Goal: Task Accomplishment & Management: Use online tool/utility

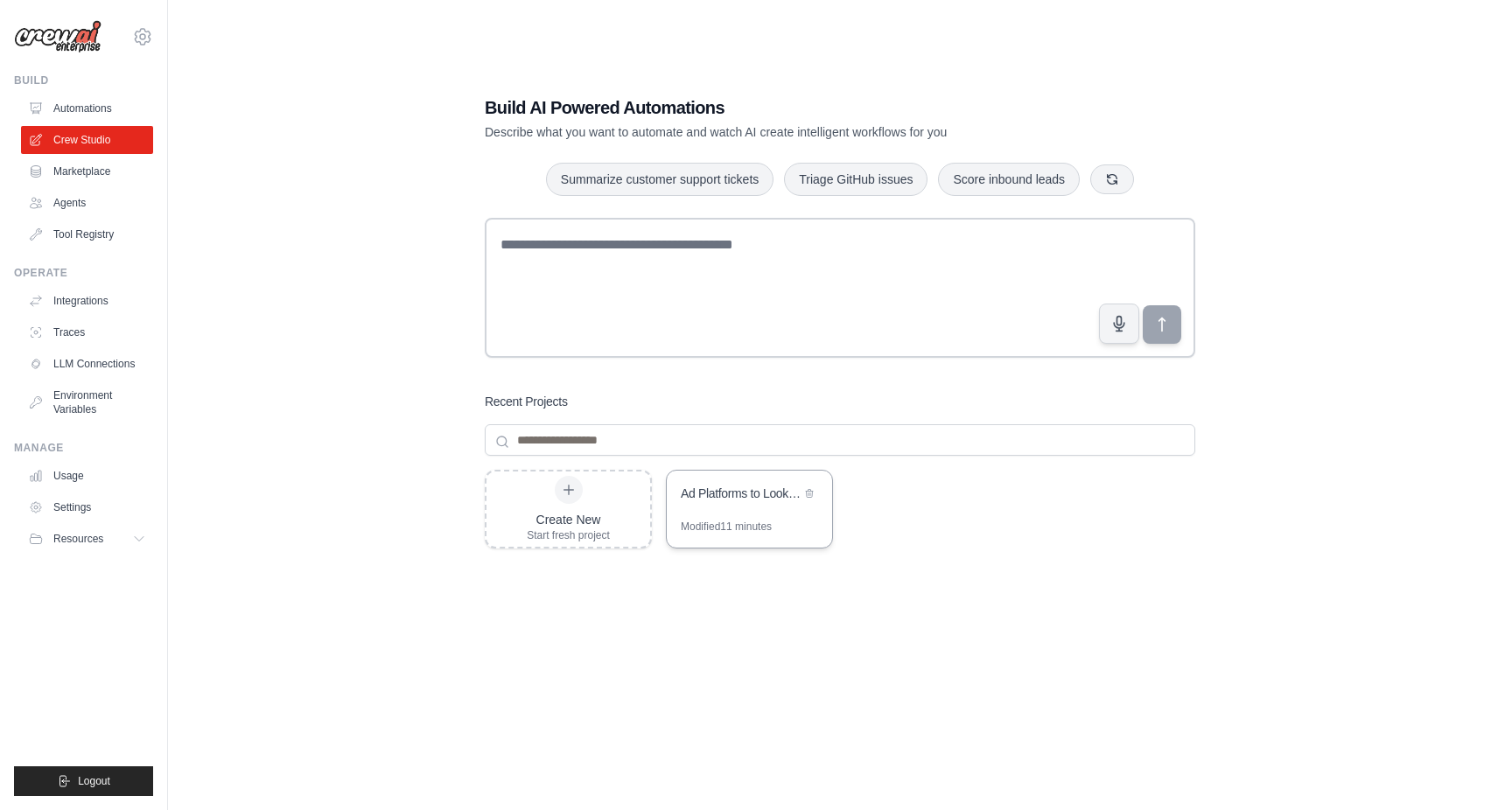
click at [728, 505] on div "Ad Platforms to Looker Studio Pipeline" at bounding box center [749, 494] width 166 height 49
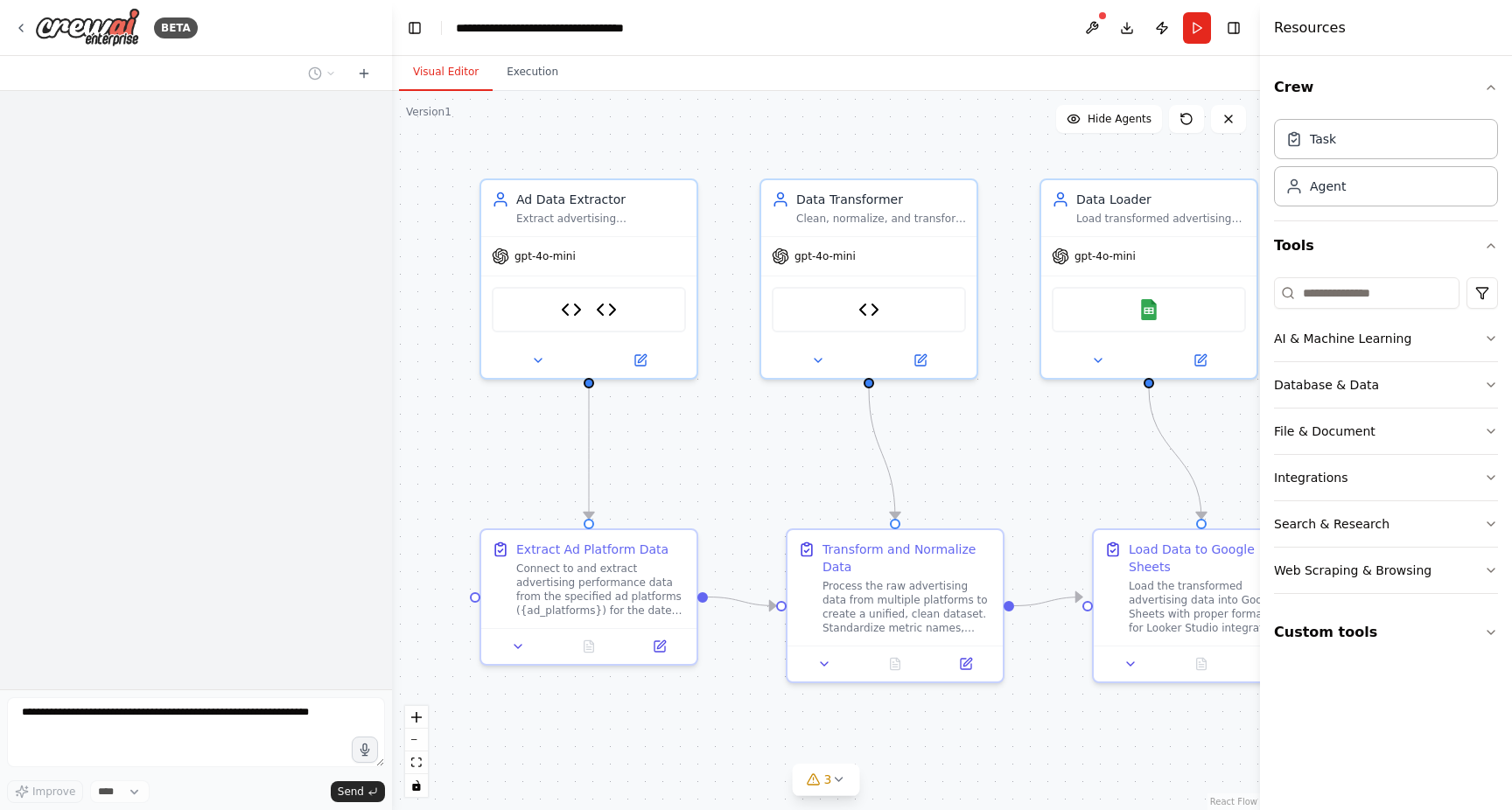
scroll to position [4947, 0]
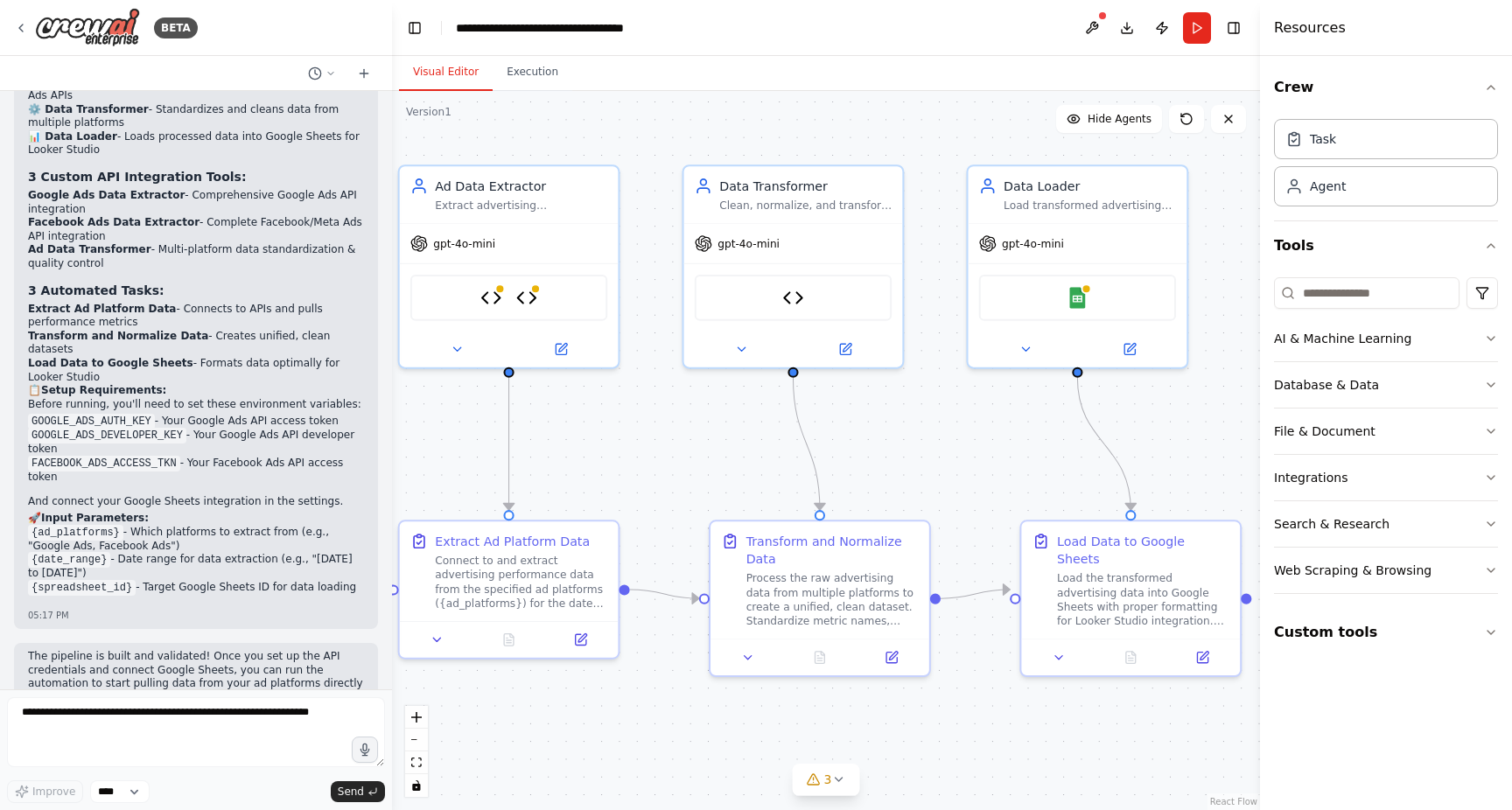
drag, startPoint x: 1015, startPoint y: 450, endPoint x: 942, endPoint y: 440, distance: 73.7
click at [942, 440] on div ".deletable-edge-delete-btn { width: 20px; height: 20px; border: 0px solid #ffff…" at bounding box center [826, 450] width 868 height 719
click at [1141, 349] on button at bounding box center [1129, 345] width 101 height 21
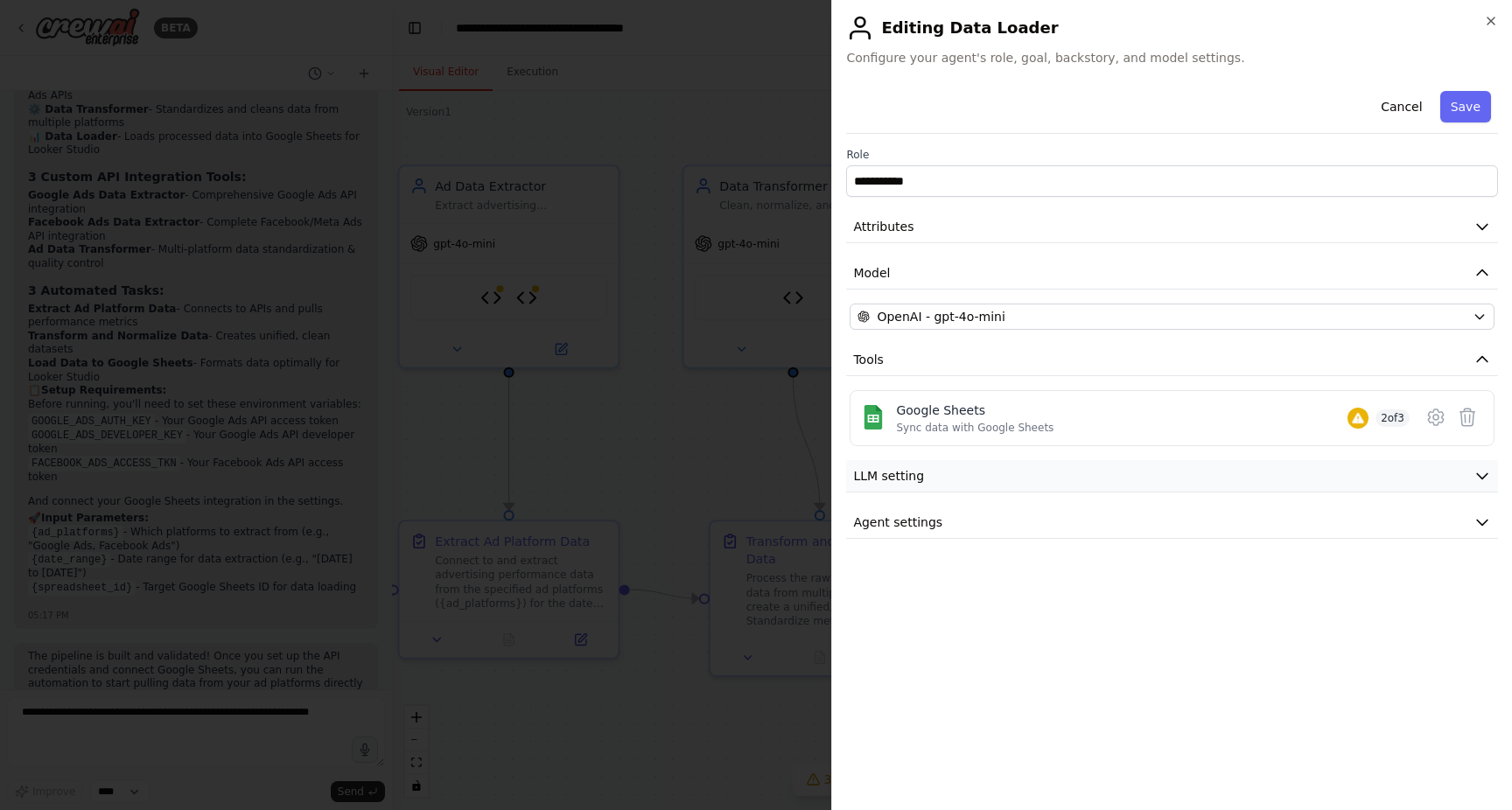
click at [964, 474] on button "LLM setting" at bounding box center [1172, 476] width 652 height 32
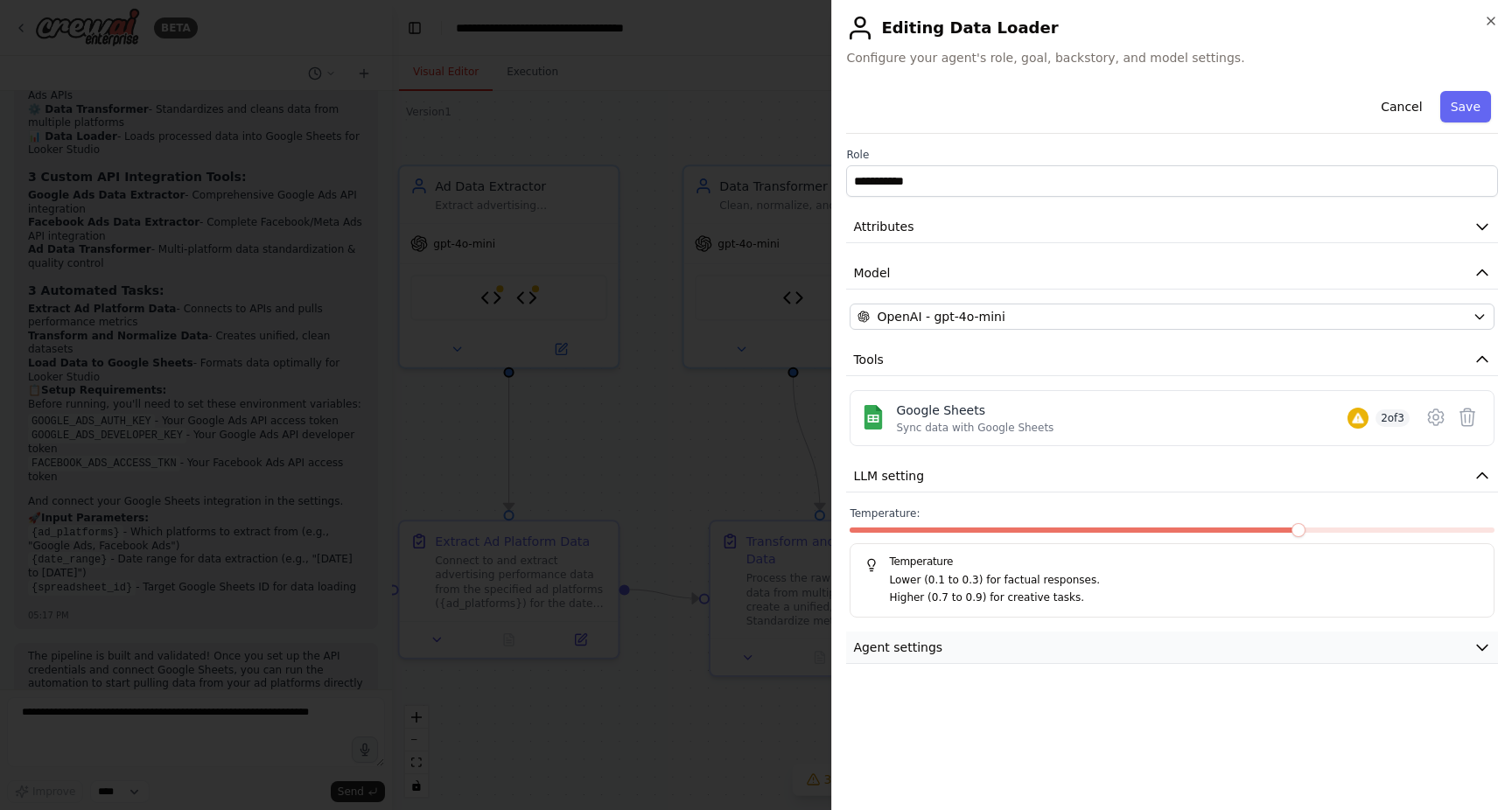
click at [1288, 636] on button "Agent settings" at bounding box center [1172, 647] width 652 height 32
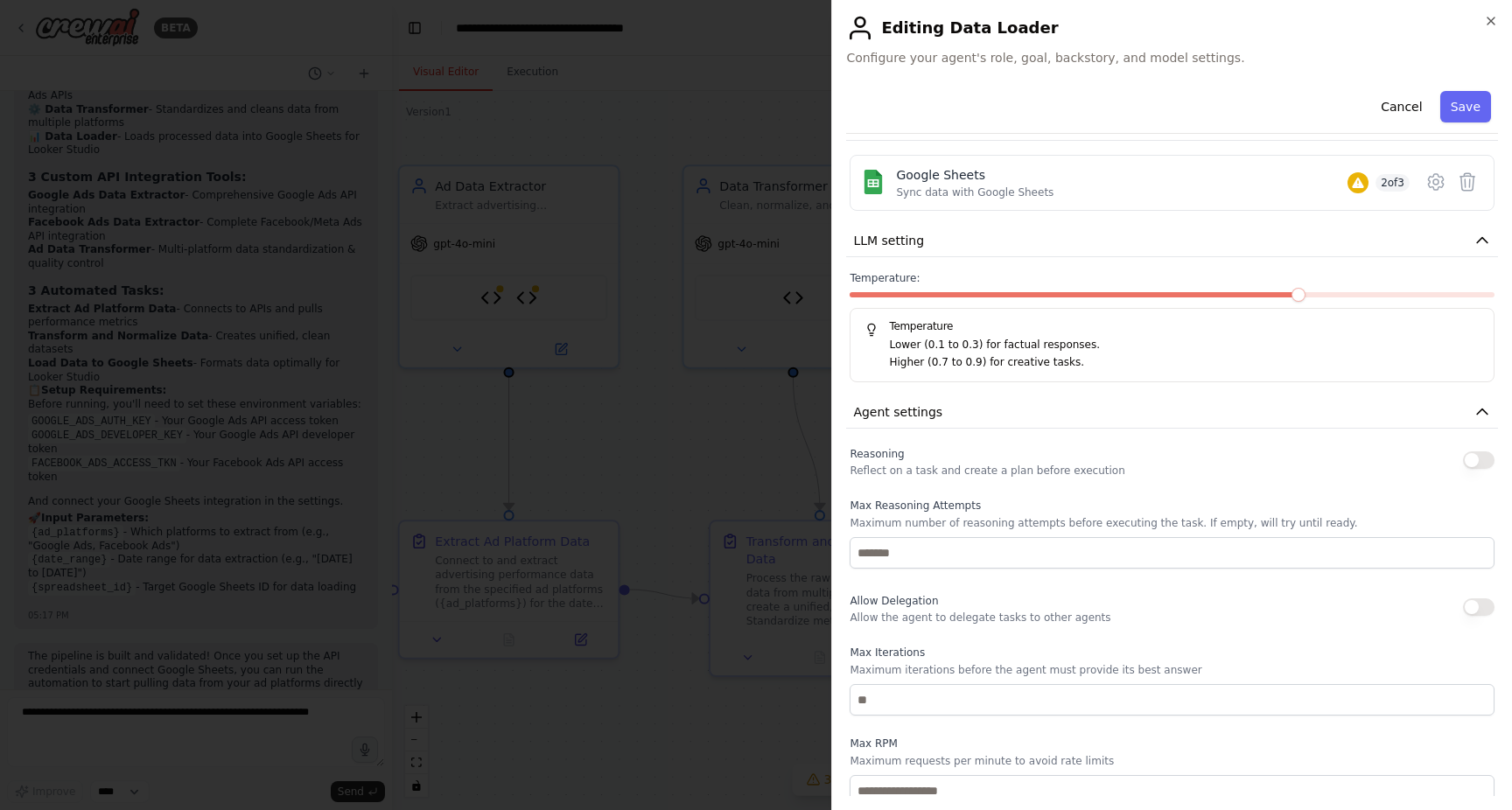
scroll to position [237, 0]
click at [1473, 462] on button "button" at bounding box center [1478, 458] width 31 height 17
click at [1479, 464] on button "button" at bounding box center [1478, 458] width 31 height 17
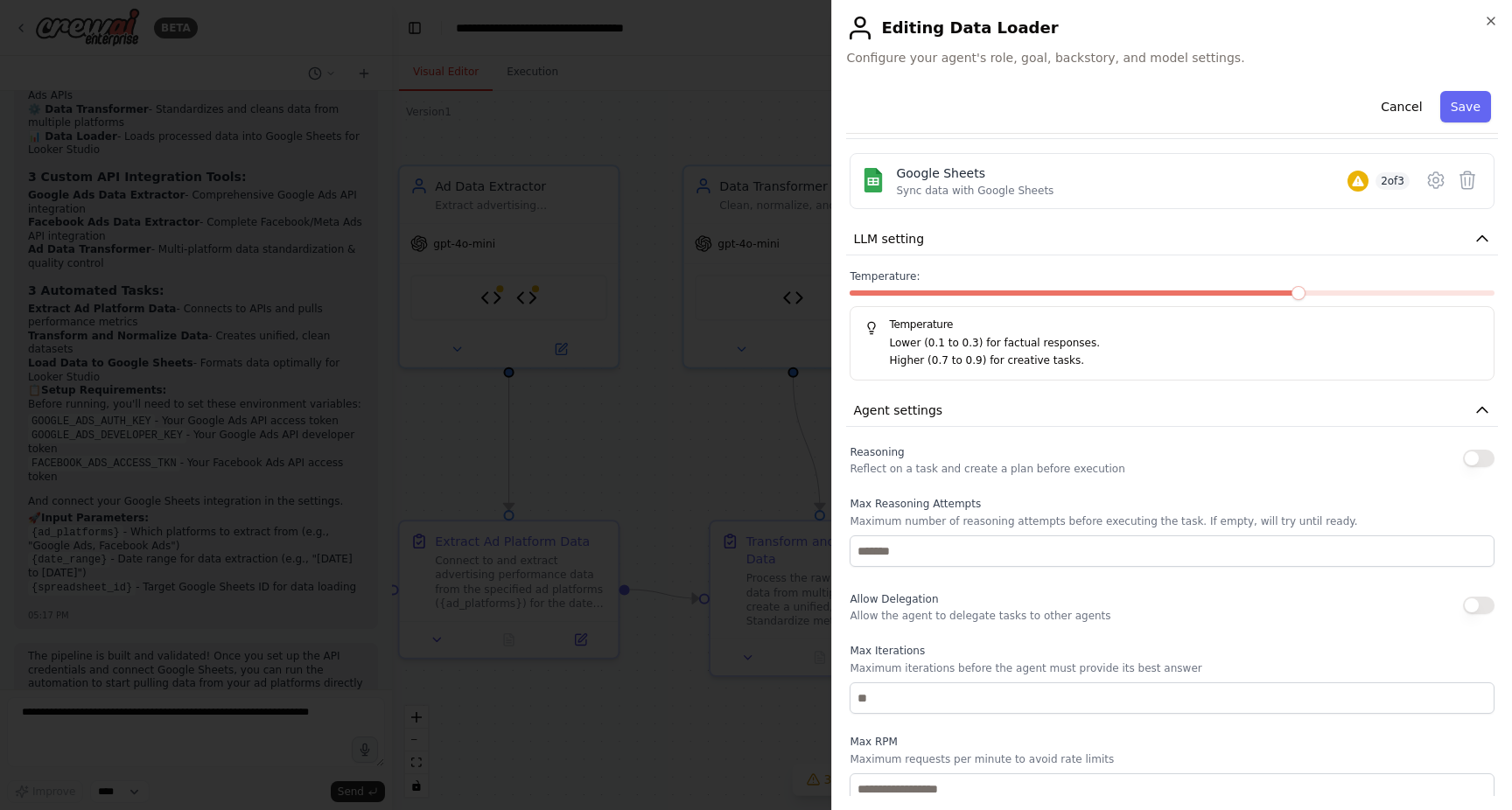
click at [1479, 464] on button "button" at bounding box center [1478, 458] width 31 height 17
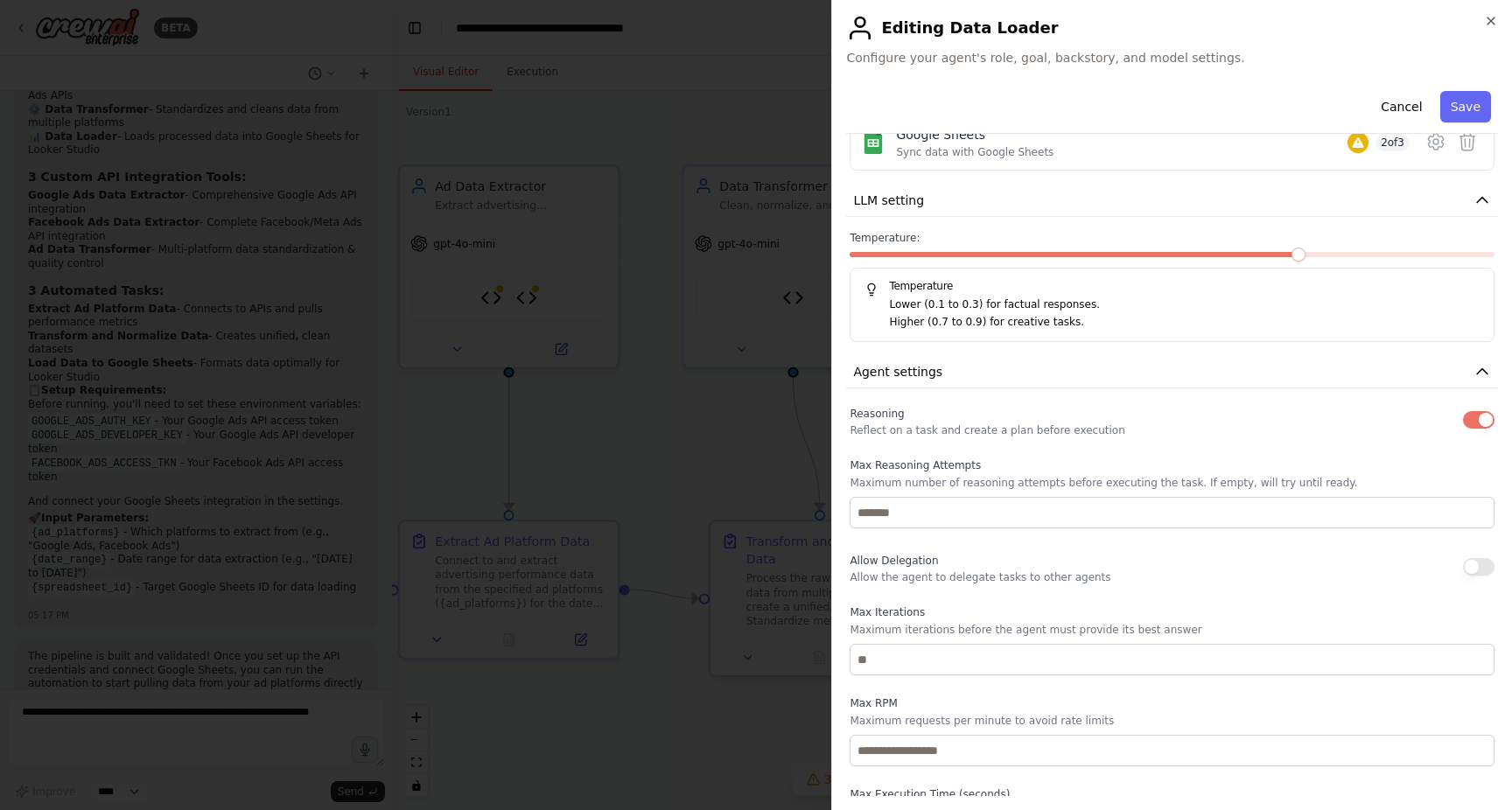
scroll to position [290, 0]
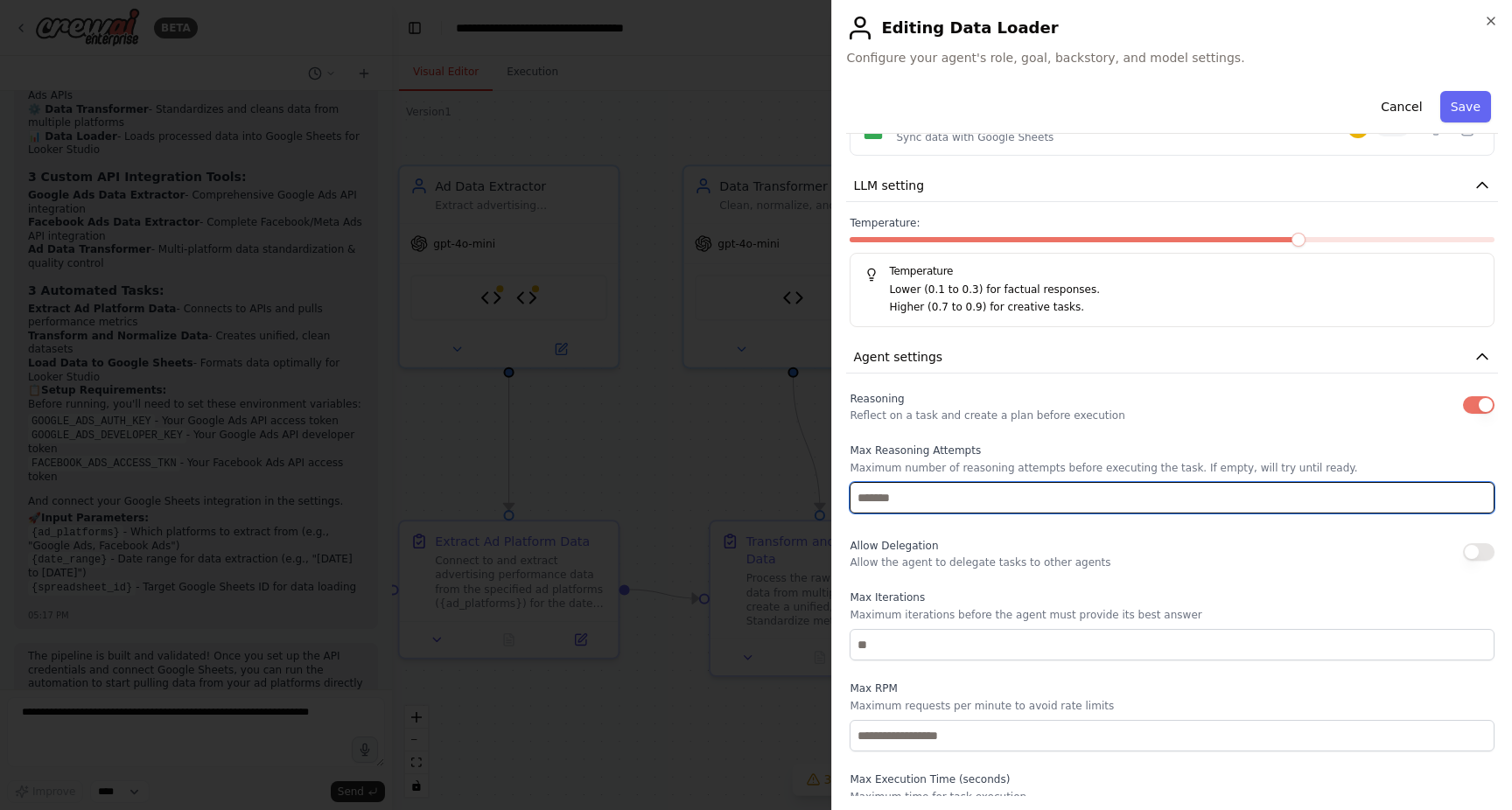
click at [1271, 503] on input "number" at bounding box center [1172, 497] width 645 height 31
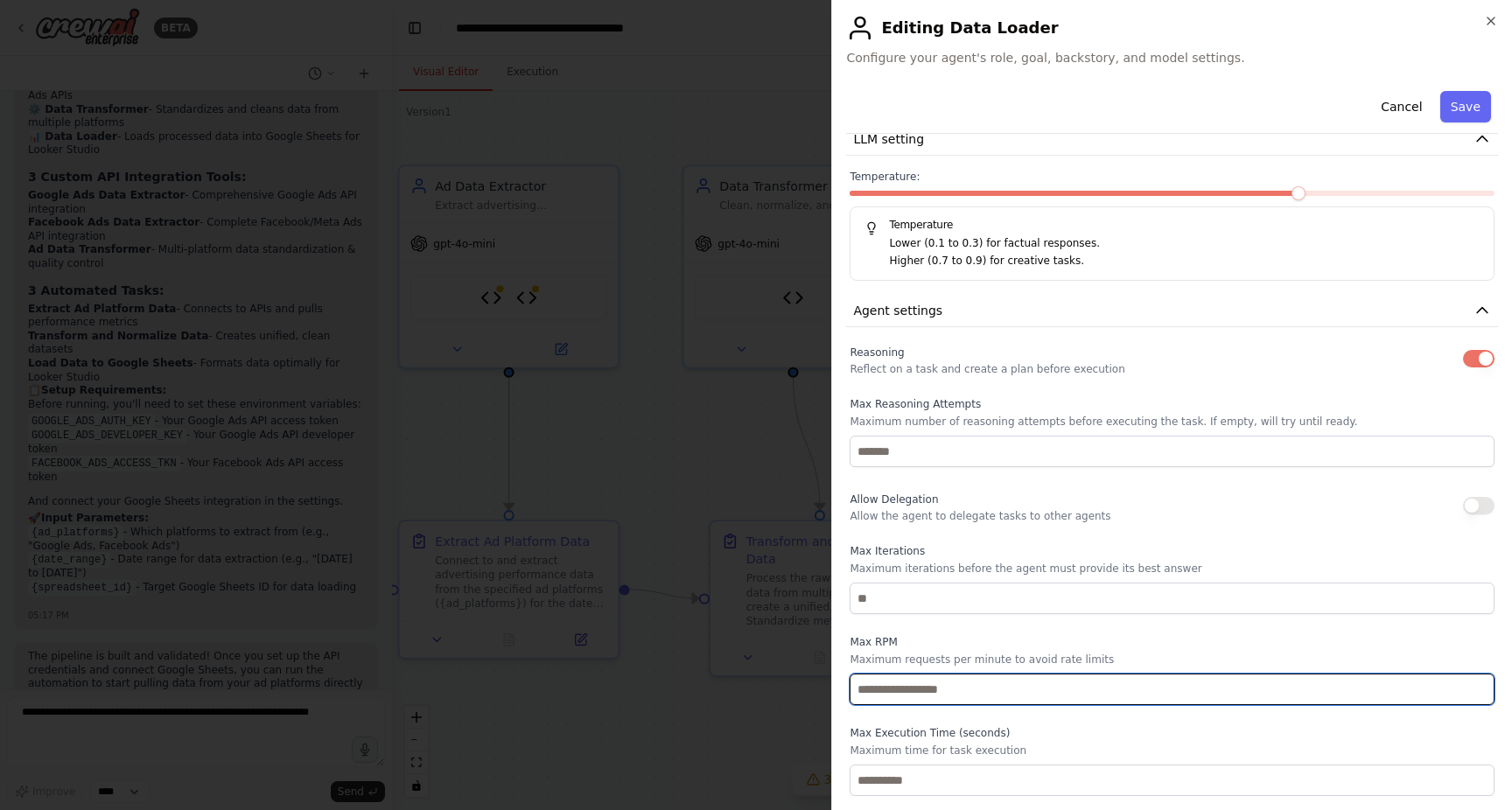
click at [1016, 687] on input "number" at bounding box center [1172, 689] width 645 height 31
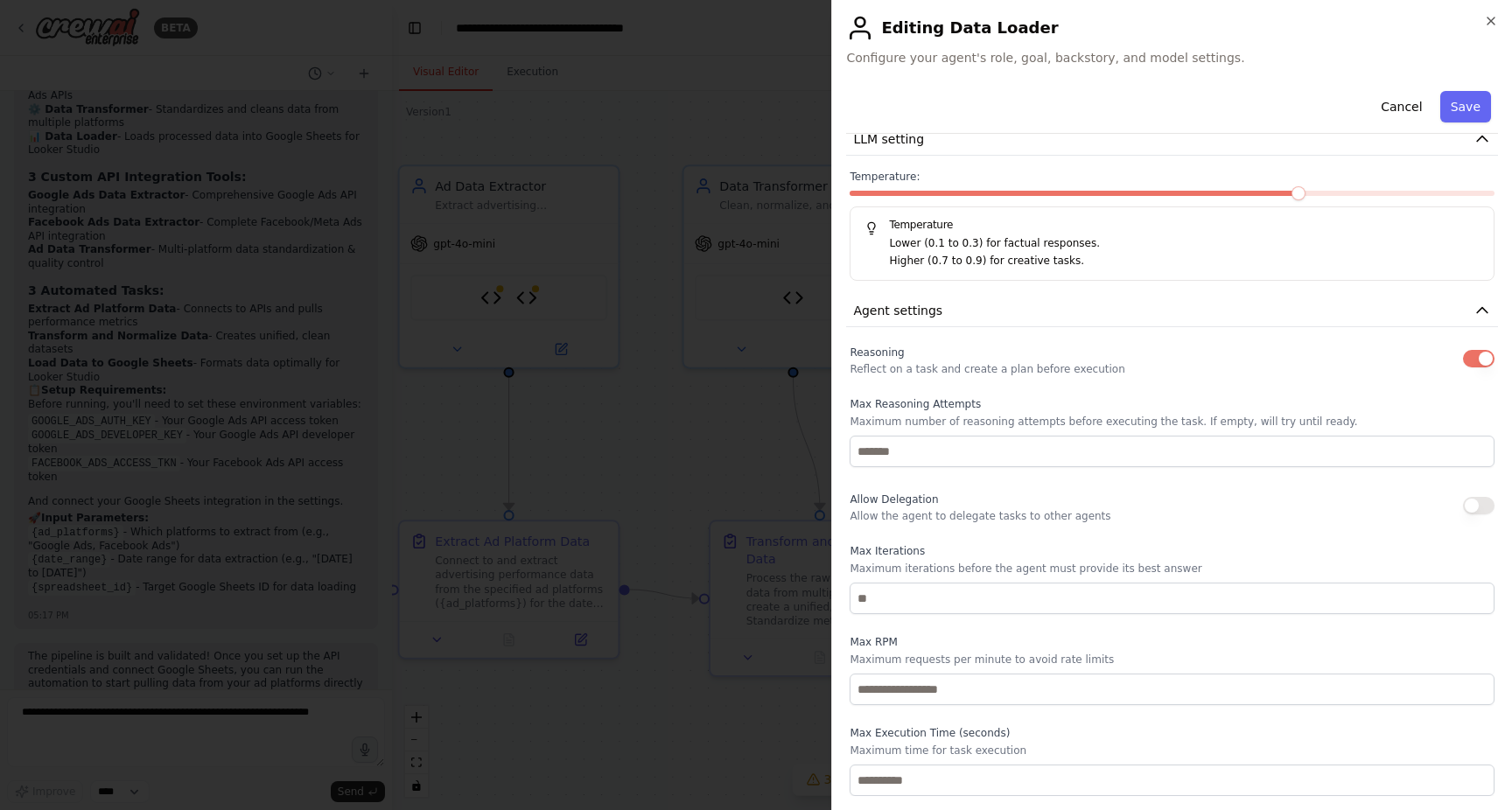
click at [1477, 501] on button "button" at bounding box center [1478, 505] width 31 height 17
drag, startPoint x: 844, startPoint y: 490, endPoint x: 1297, endPoint y: 561, distance: 458.5
click at [1297, 561] on div "**********" at bounding box center [1171, 405] width 681 height 810
click at [1213, 511] on div "Allow Delegation Allow the agent to delegate tasks to other agents" at bounding box center [1172, 505] width 645 height 35
click at [717, 158] on div at bounding box center [756, 405] width 1512 height 810
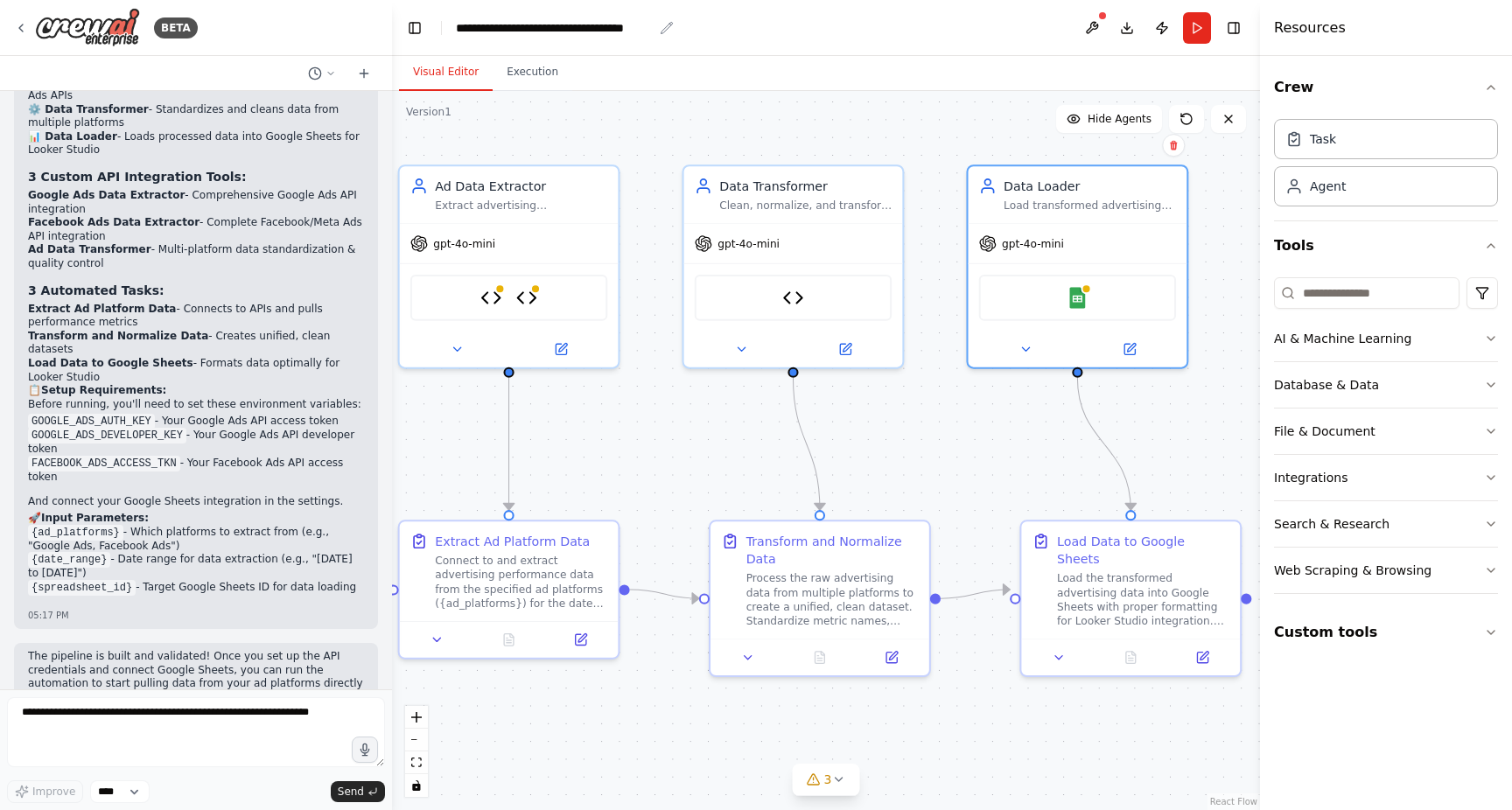
click at [588, 30] on div "**********" at bounding box center [554, 27] width 197 height 17
